Goal: Find specific page/section: Find specific page/section

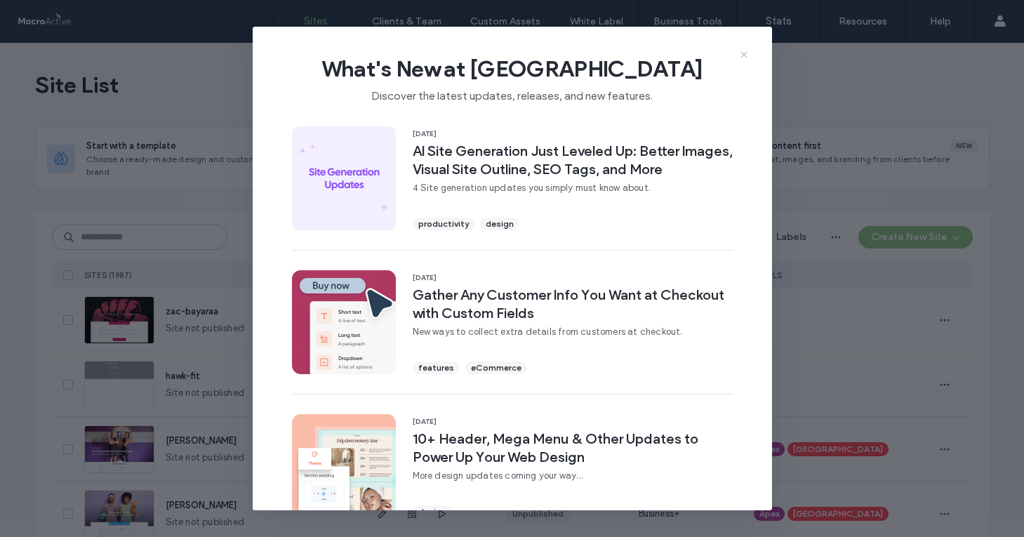
click at [742, 55] on icon at bounding box center [743, 54] width 11 height 11
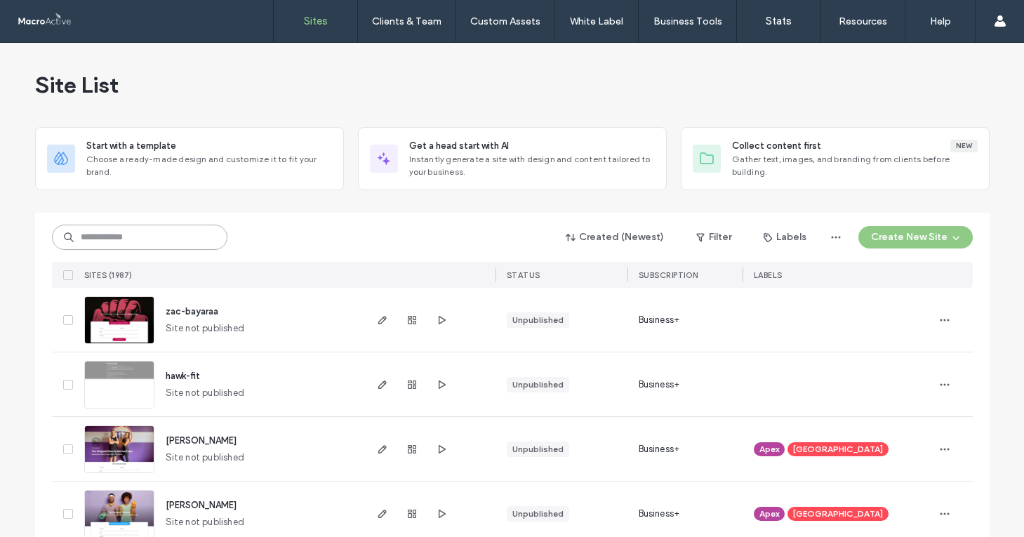
click at [173, 245] on input at bounding box center [139, 237] width 175 height 25
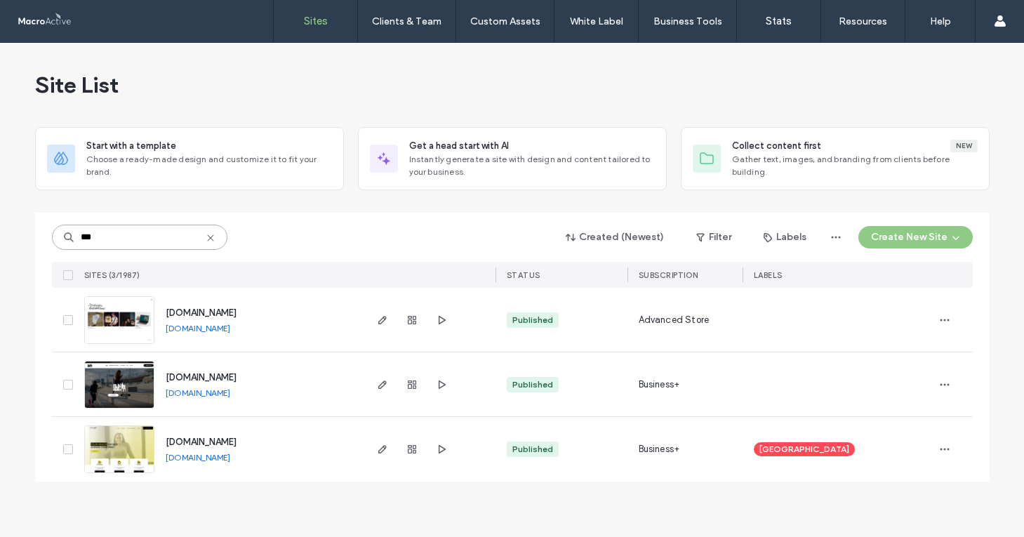
type input "***"
click at [213, 308] on span "[DOMAIN_NAME]" at bounding box center [201, 312] width 71 height 11
